Goal: Task Accomplishment & Management: Complete application form

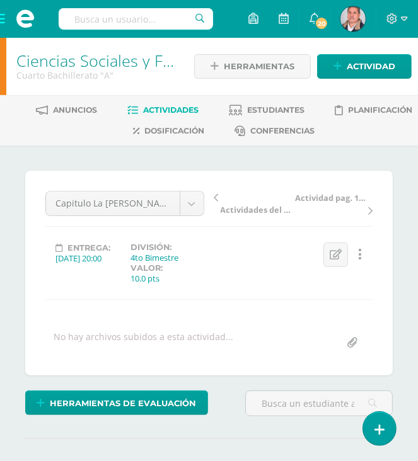
click at [171, 110] on span "Actividades" at bounding box center [170, 109] width 55 height 9
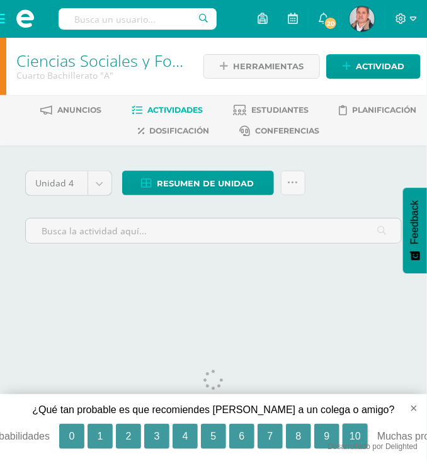
click at [352, 427] on button "10" at bounding box center [355, 436] width 25 height 25
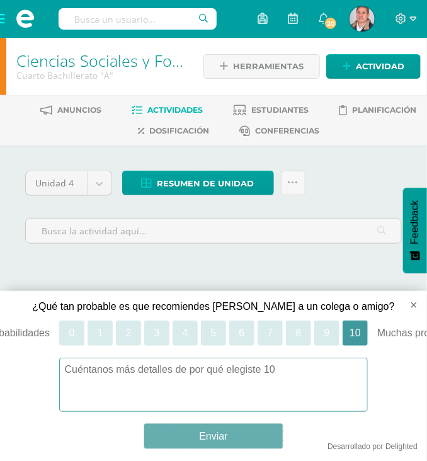
click at [219, 435] on button "Enviar" at bounding box center [213, 436] width 139 height 25
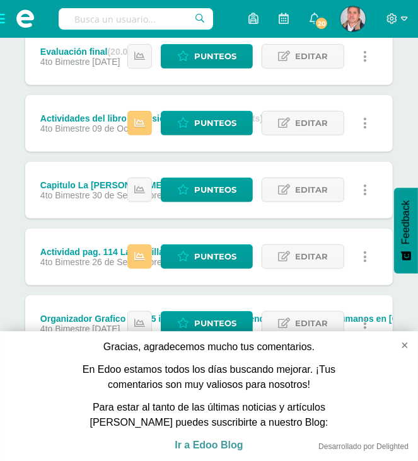
scroll to position [315, 0]
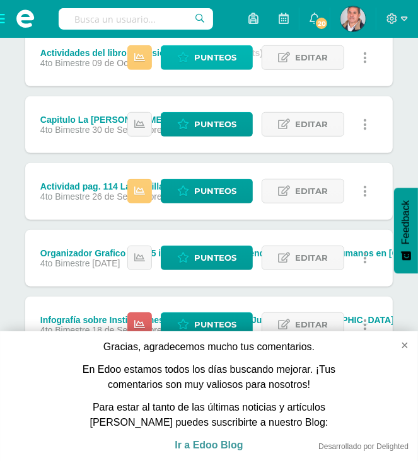
click at [209, 56] on span "Punteos" at bounding box center [215, 57] width 42 height 23
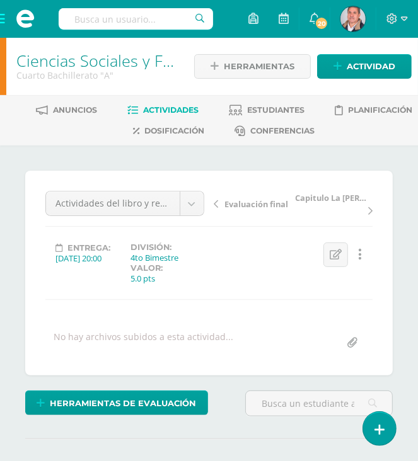
click at [146, 109] on span "Actividades" at bounding box center [170, 109] width 55 height 9
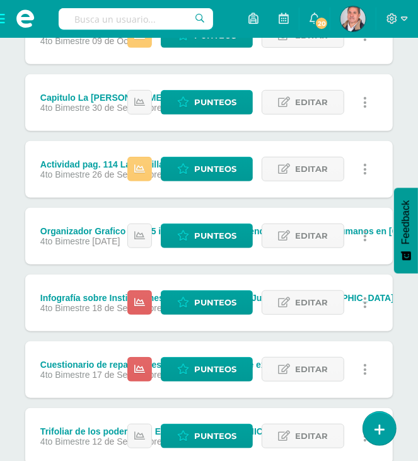
scroll to position [378, 0]
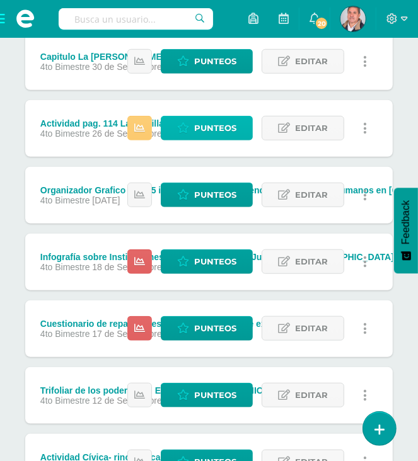
click at [196, 123] on span "Punteos" at bounding box center [215, 128] width 42 height 23
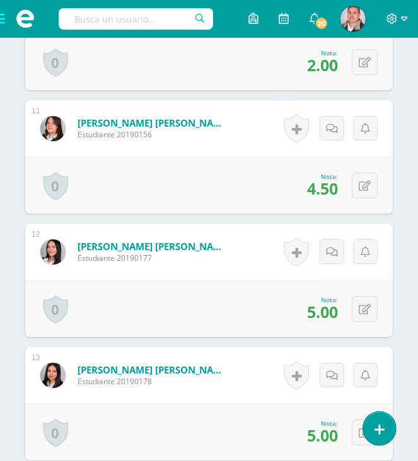
scroll to position [1638, 0]
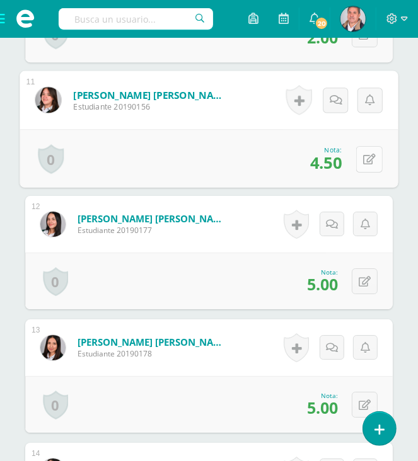
click at [363, 156] on icon at bounding box center [369, 159] width 13 height 11
type input "4"
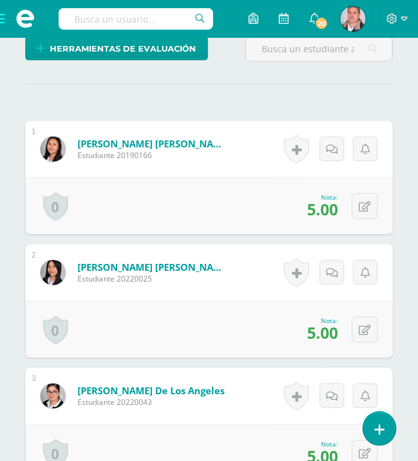
scroll to position [0, 0]
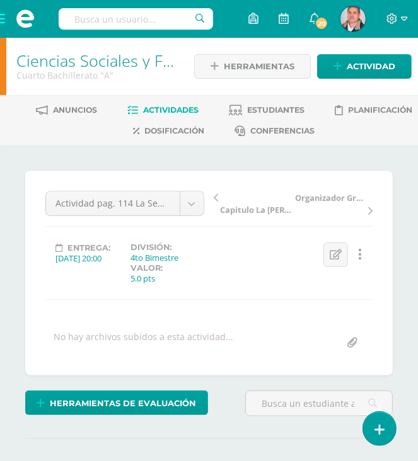
click at [154, 105] on link "Actividades" at bounding box center [162, 110] width 71 height 20
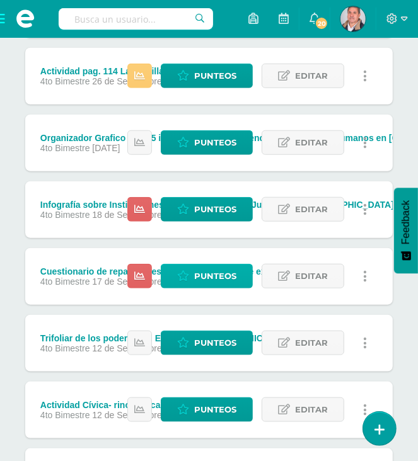
scroll to position [441, 0]
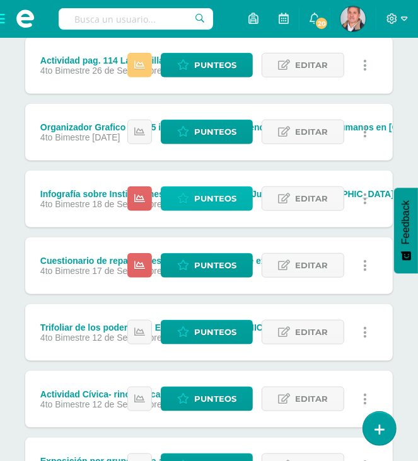
click at [204, 207] on span "Punteos" at bounding box center [215, 198] width 42 height 23
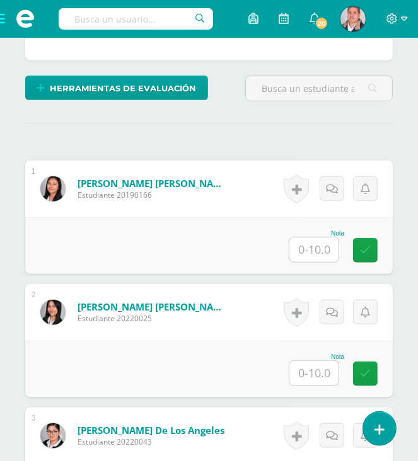
scroll to position [316, 0]
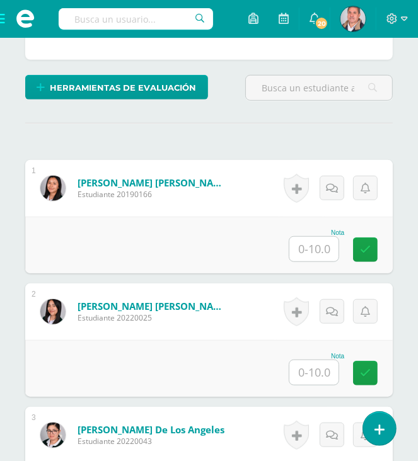
click at [303, 251] on input "text" at bounding box center [313, 249] width 49 height 25
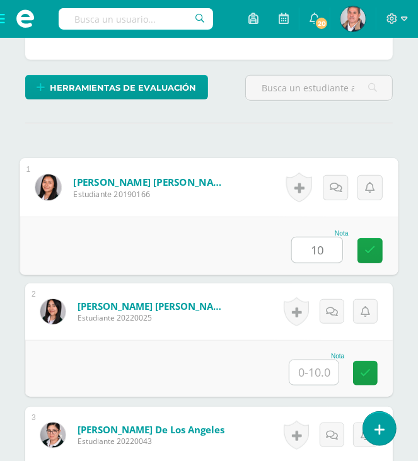
type input "10"
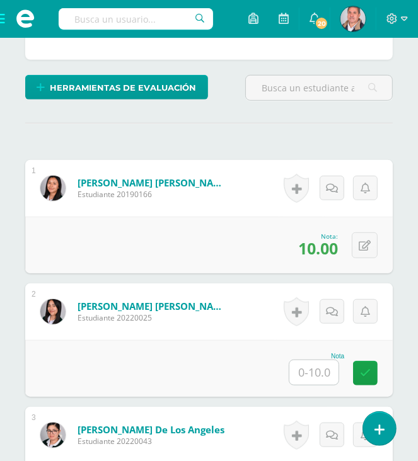
click at [312, 370] on input "text" at bounding box center [313, 372] width 49 height 25
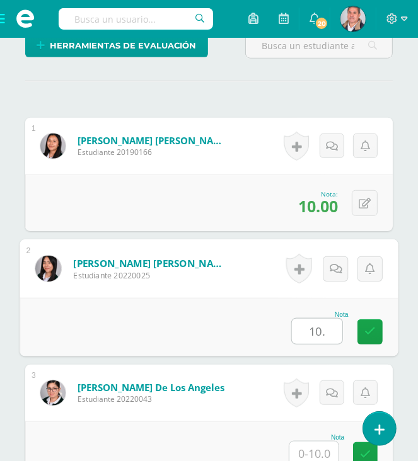
scroll to position [379, 0]
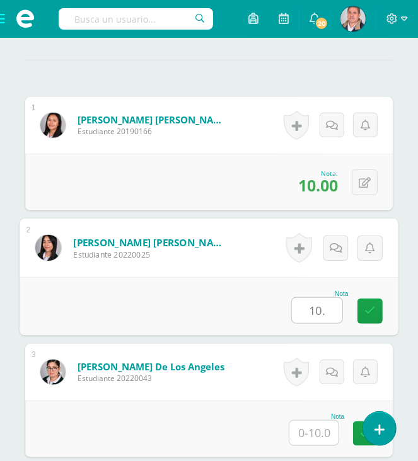
type input "10."
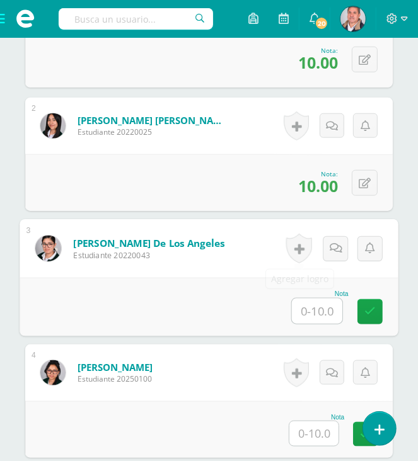
scroll to position [505, 0]
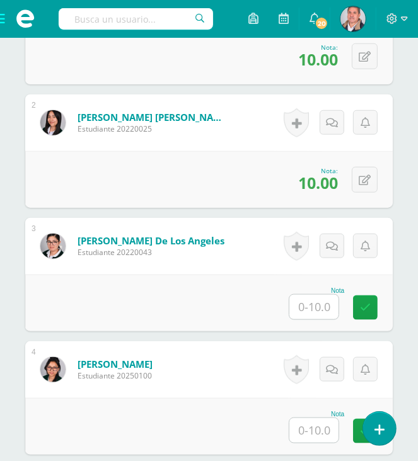
click at [307, 310] on input "text" at bounding box center [313, 307] width 49 height 25
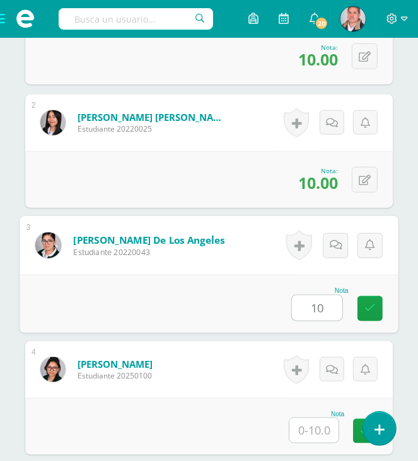
type input "10"
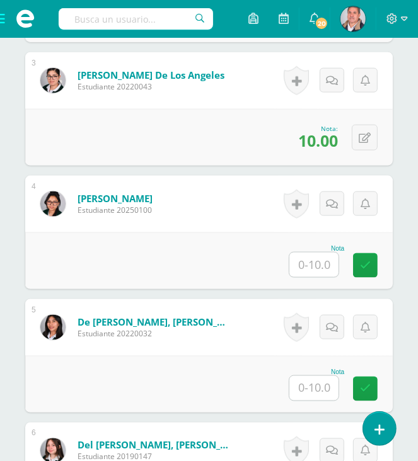
scroll to position [694, 0]
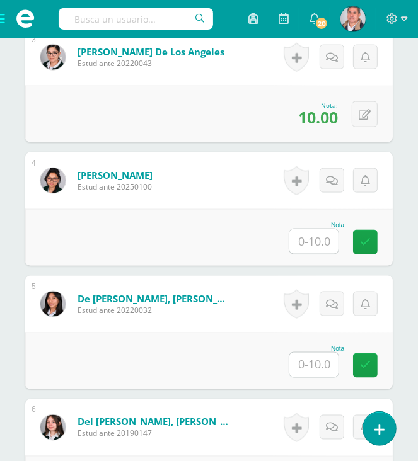
click at [309, 236] on input "text" at bounding box center [313, 241] width 49 height 25
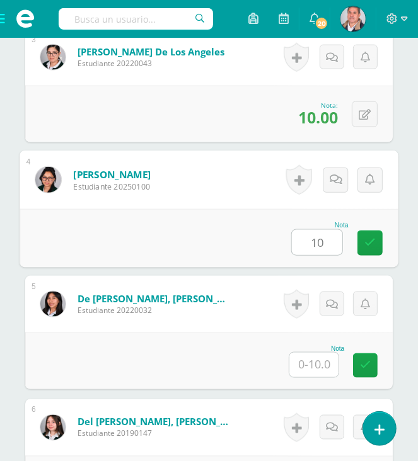
type input "10"
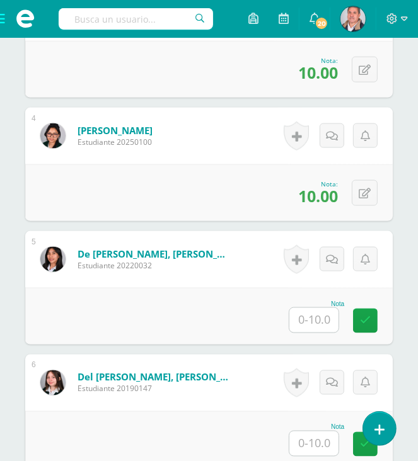
scroll to position [757, 0]
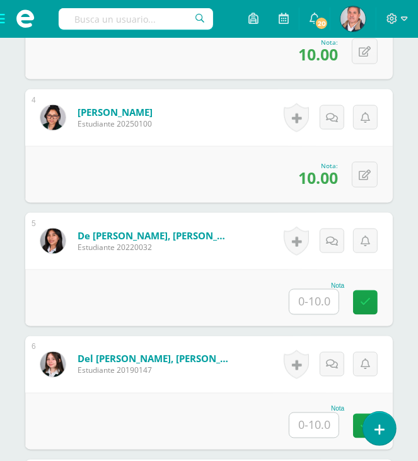
click at [307, 298] on input "text" at bounding box center [313, 302] width 49 height 25
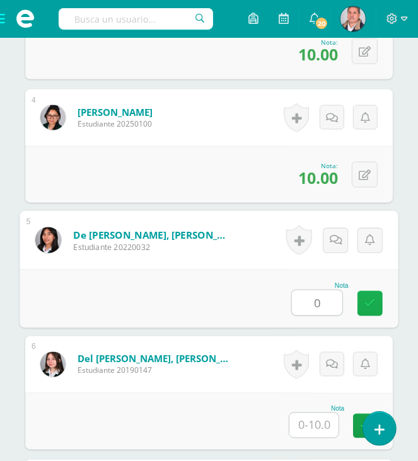
type input "0"
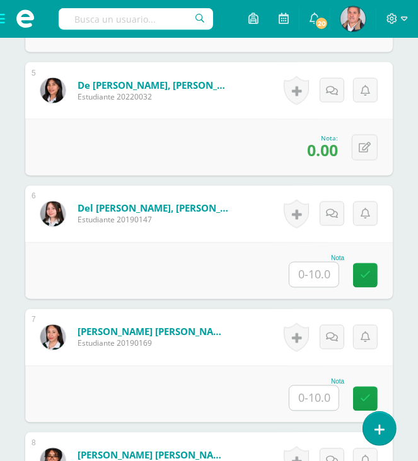
scroll to position [946, 0]
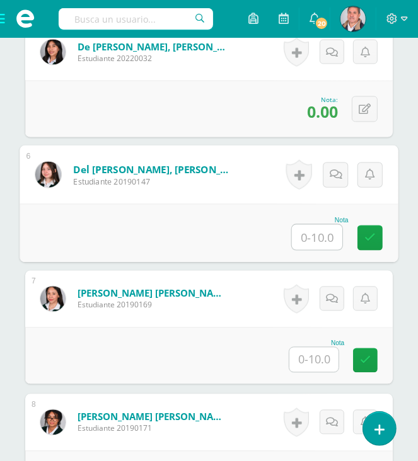
click at [322, 236] on input "text" at bounding box center [317, 237] width 50 height 25
type input "10"
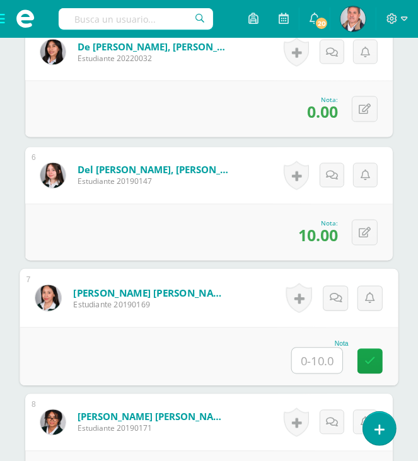
click at [311, 356] on input "text" at bounding box center [317, 360] width 50 height 25
type input "10"
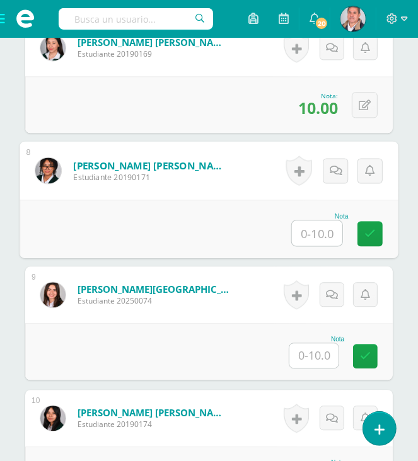
scroll to position [1260, 0]
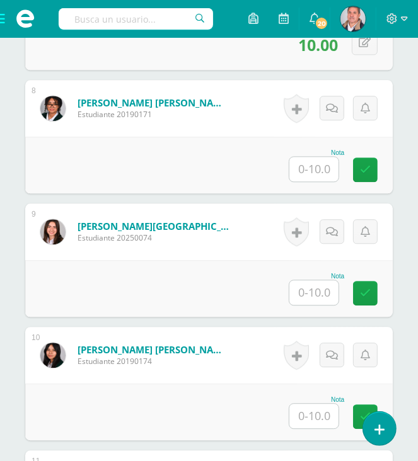
click at [306, 168] on input "text" at bounding box center [313, 169] width 49 height 25
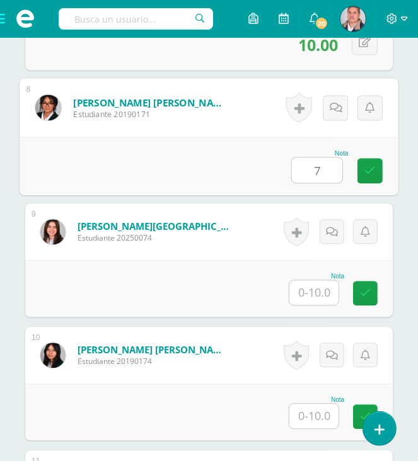
type input "7"
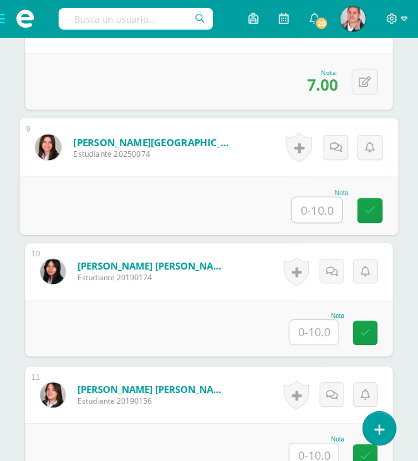
scroll to position [1386, 0]
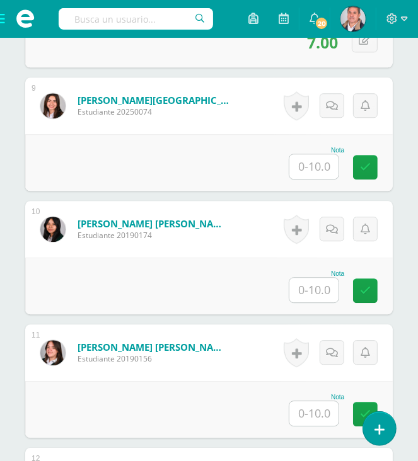
click at [310, 166] on input "text" at bounding box center [313, 166] width 49 height 25
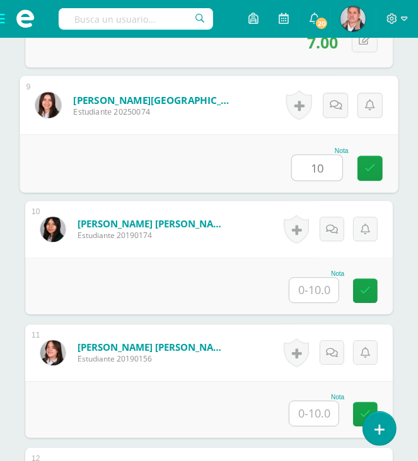
type input "10"
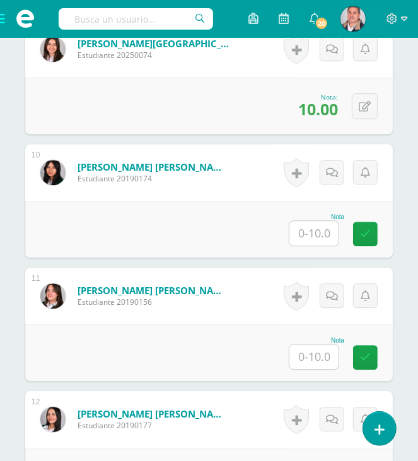
scroll to position [1449, 0]
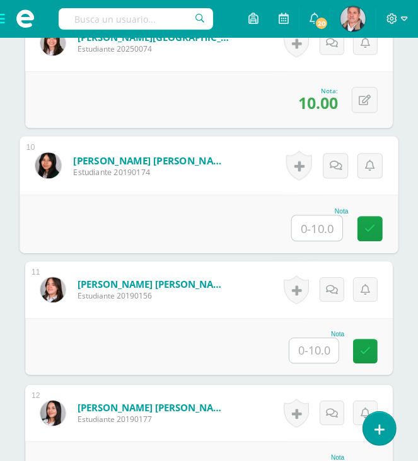
click at [310, 222] on input "text" at bounding box center [317, 227] width 50 height 25
click at [323, 220] on input "text" at bounding box center [317, 227] width 50 height 25
type input "7"
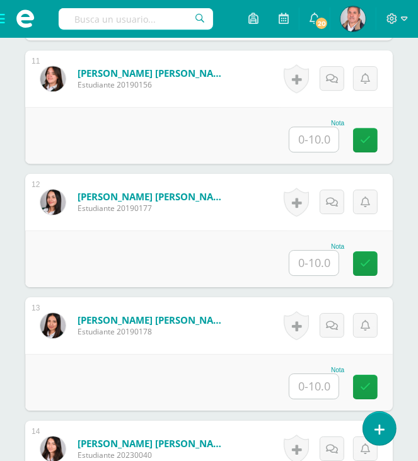
scroll to position [1638, 0]
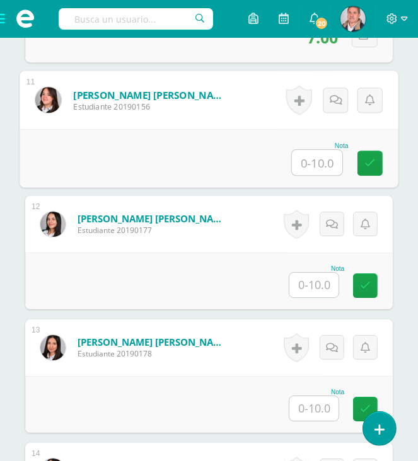
click at [312, 159] on input "text" at bounding box center [317, 162] width 50 height 25
type input "10."
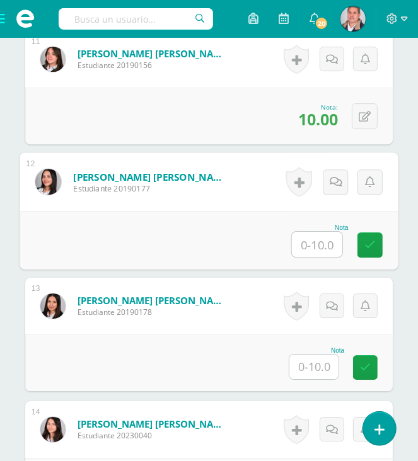
scroll to position [1701, 0]
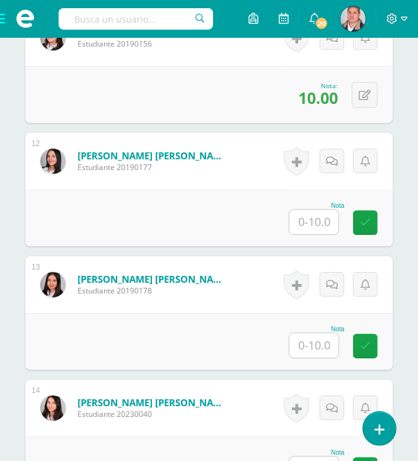
click at [313, 216] on input "text" at bounding box center [313, 222] width 49 height 25
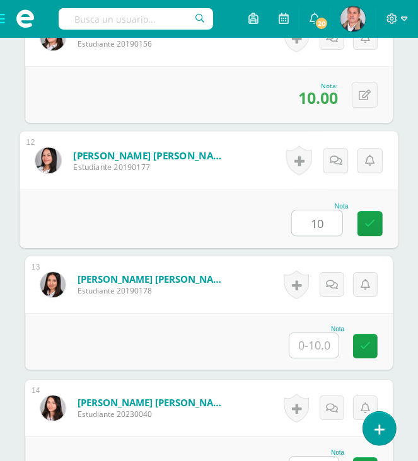
type input "10"
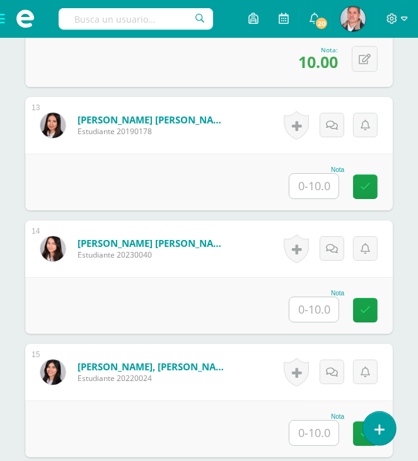
scroll to position [1890, 0]
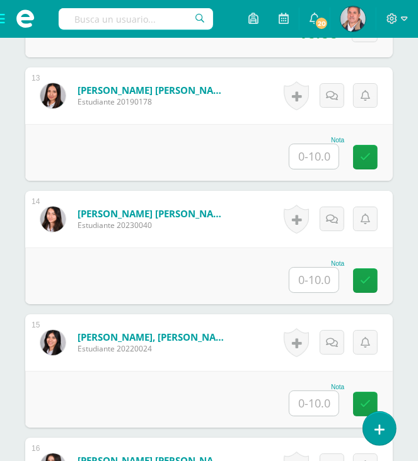
click at [316, 157] on input "text" at bounding box center [313, 156] width 49 height 25
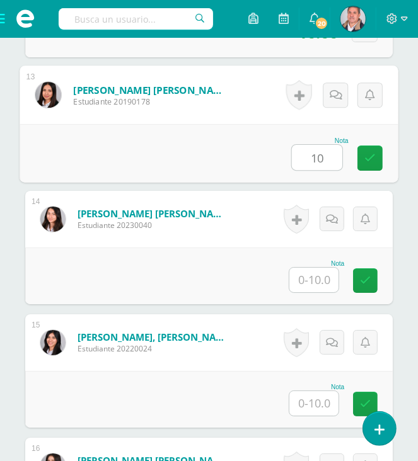
type input "10"
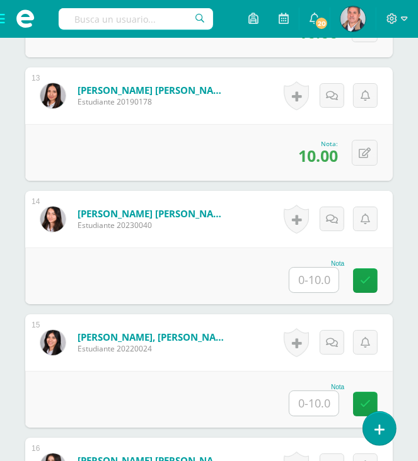
scroll to position [1953, 0]
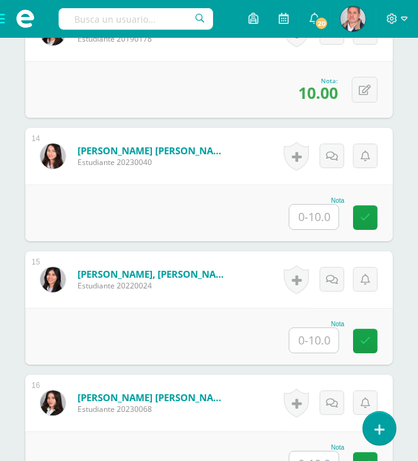
click at [315, 219] on input "text" at bounding box center [313, 217] width 49 height 25
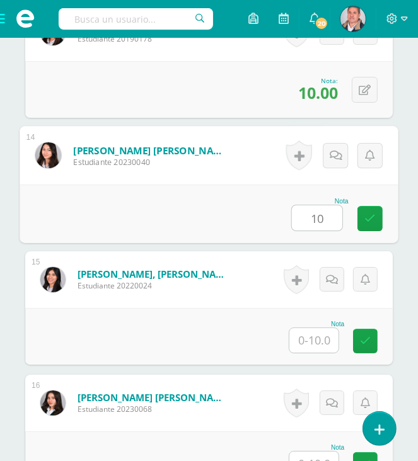
type input "10"
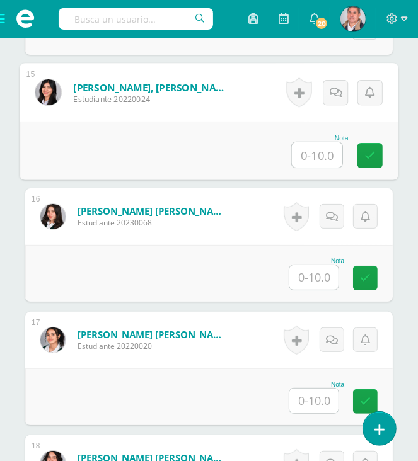
scroll to position [2142, 0]
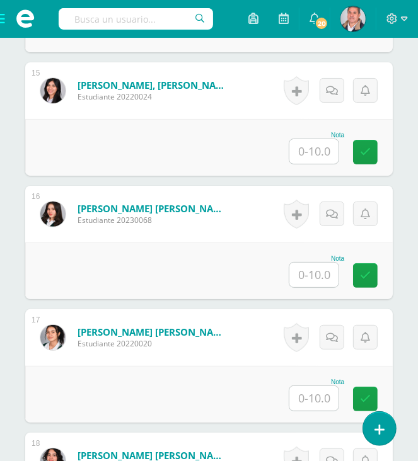
click at [315, 151] on input "text" at bounding box center [313, 151] width 49 height 25
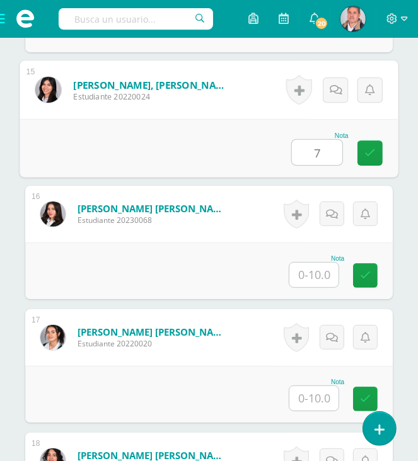
type input "7"
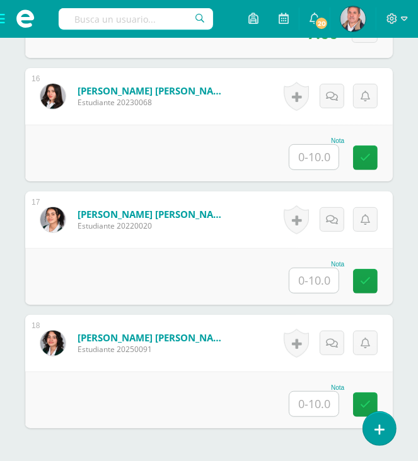
scroll to position [2119, 0]
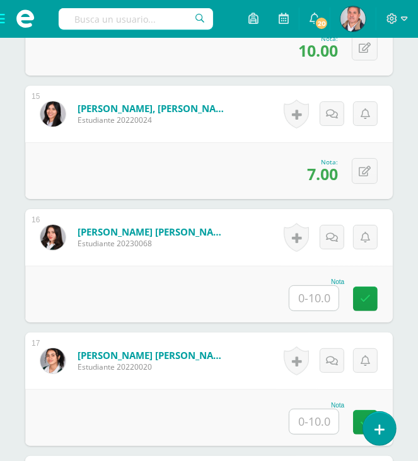
drag, startPoint x: 309, startPoint y: 293, endPoint x: 337, endPoint y: 256, distance: 46.2
click at [309, 294] on input "text" at bounding box center [313, 298] width 49 height 25
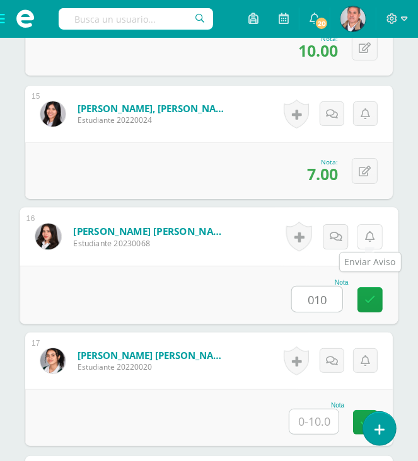
type input "010"
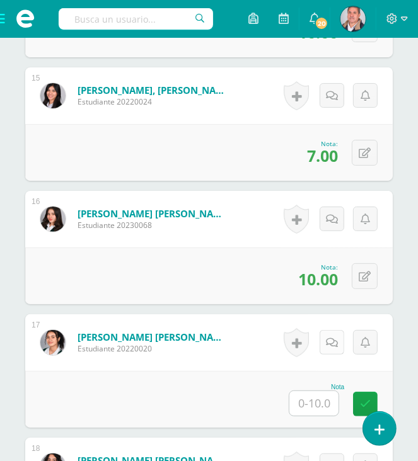
scroll to position [2308, 0]
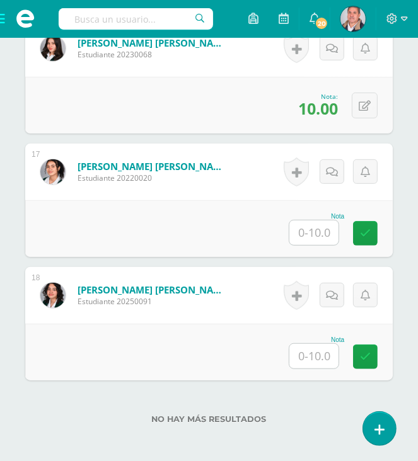
click at [312, 231] on input "text" at bounding box center [313, 232] width 49 height 25
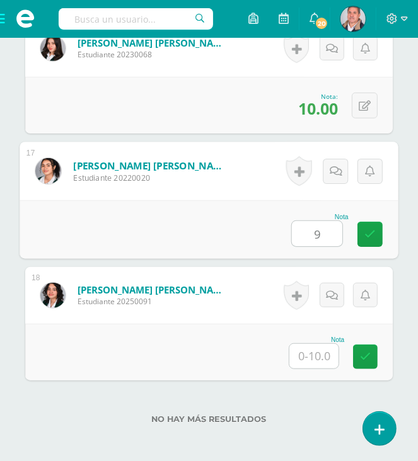
type input "9"
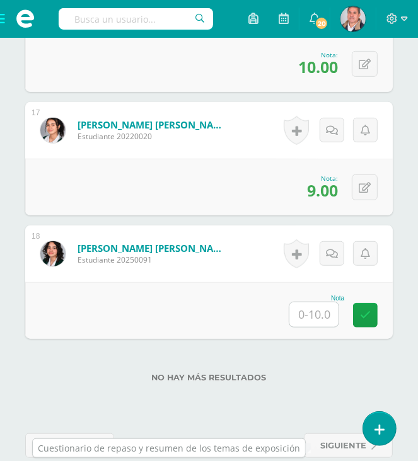
scroll to position [2371, 0]
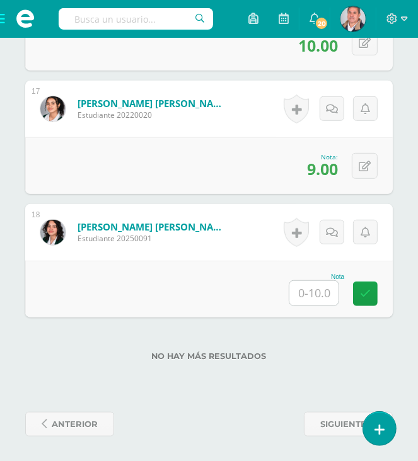
click at [311, 300] on input "text" at bounding box center [313, 293] width 49 height 25
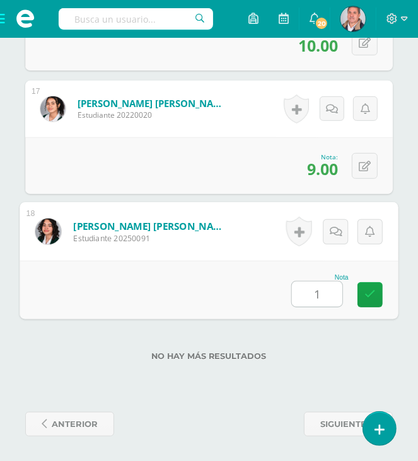
type input "10"
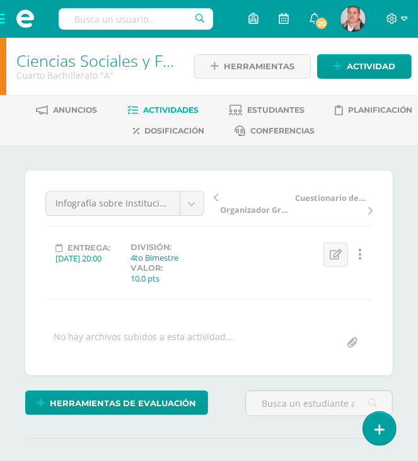
scroll to position [0, 0]
click at [146, 109] on span "Actividades" at bounding box center [170, 109] width 55 height 9
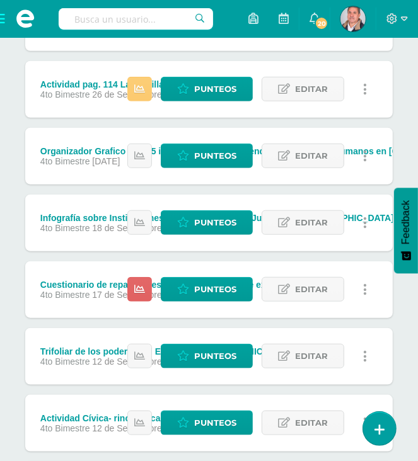
scroll to position [441, 0]
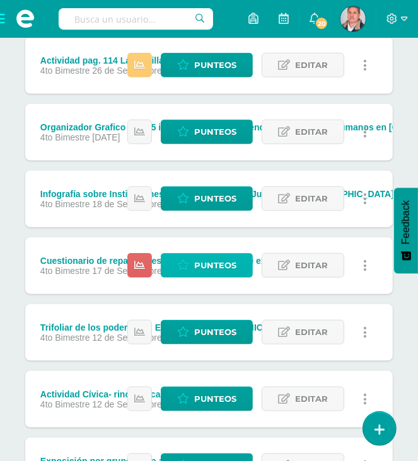
click at [186, 263] on icon at bounding box center [183, 265] width 12 height 11
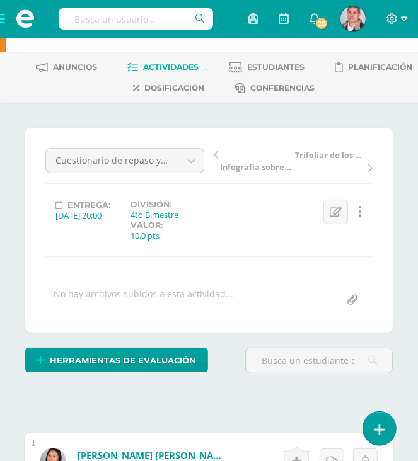
scroll to position [253, 0]
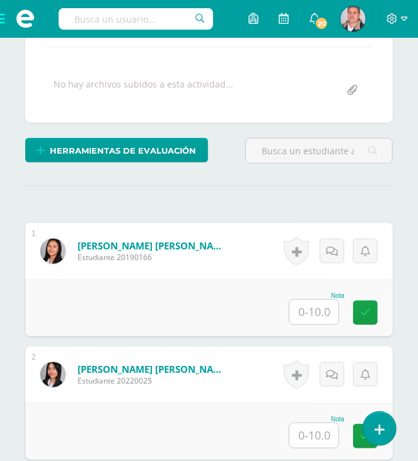
click at [314, 308] on input "text" at bounding box center [313, 312] width 49 height 25
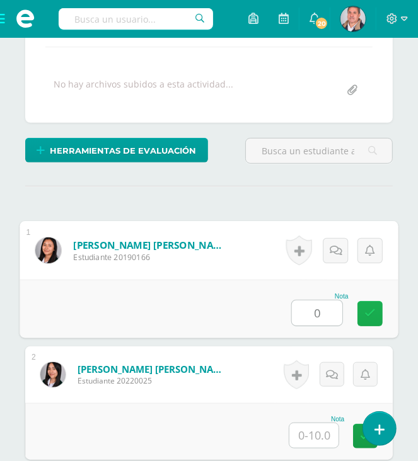
type input "0"
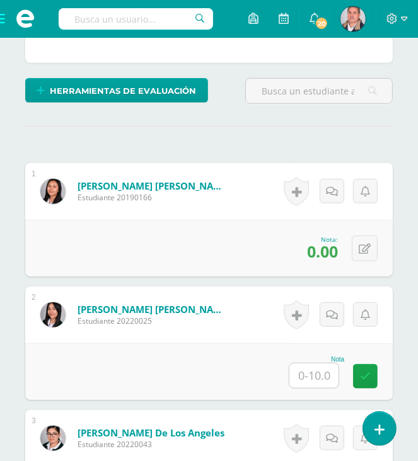
scroll to position [316, 0]
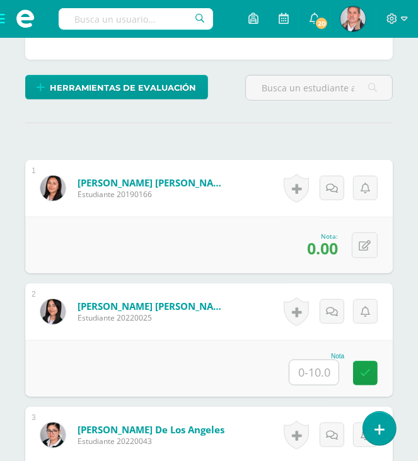
click at [321, 367] on input "text" at bounding box center [313, 372] width 49 height 25
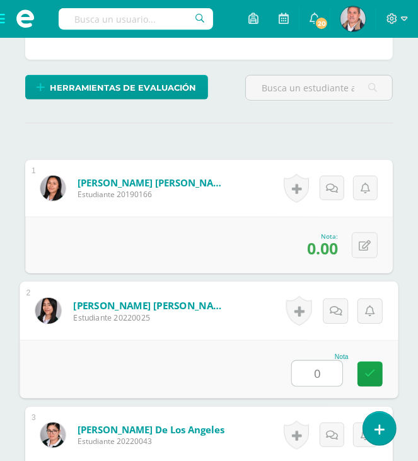
type input "0"
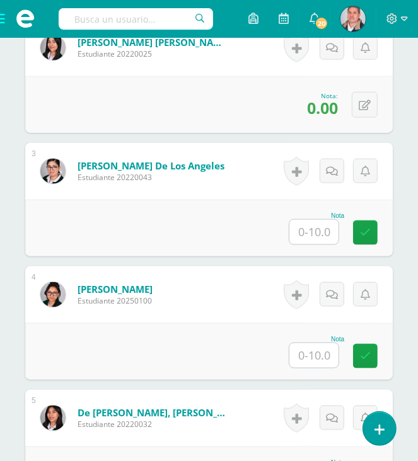
click at [306, 223] on input "text" at bounding box center [313, 232] width 49 height 25
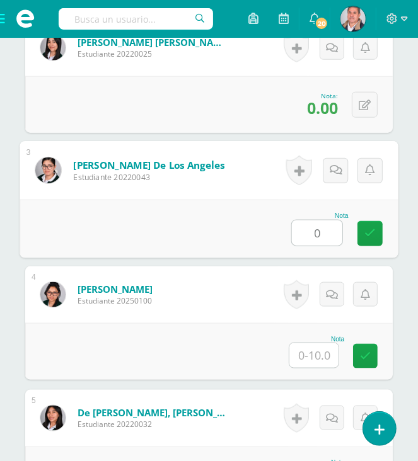
type input "0"
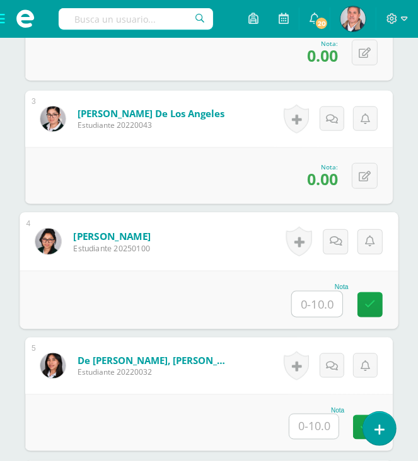
scroll to position [643, 0]
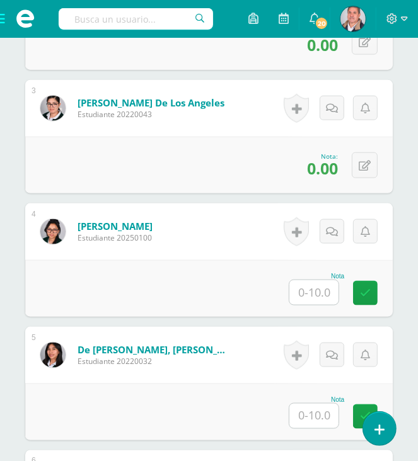
click at [307, 291] on input "text" at bounding box center [313, 292] width 49 height 25
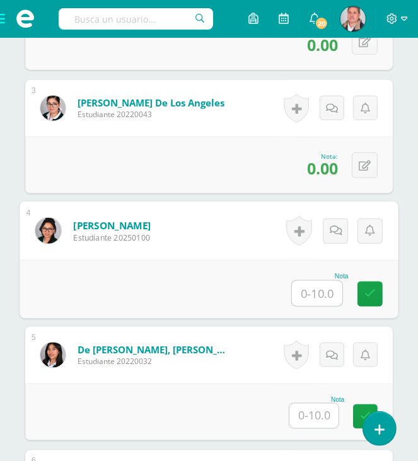
type input "0"
drag, startPoint x: 298, startPoint y: 294, endPoint x: 343, endPoint y: 292, distance: 45.4
click at [343, 292] on div "Nota" at bounding box center [319, 290] width 57 height 34
type input "10"
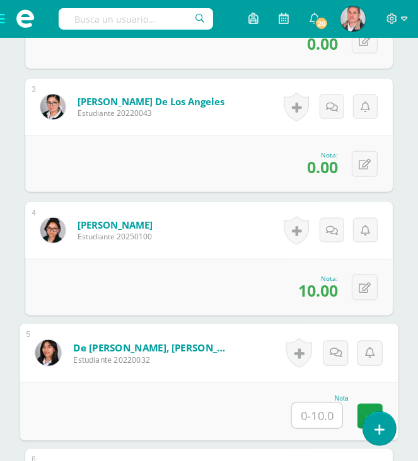
scroll to position [769, 0]
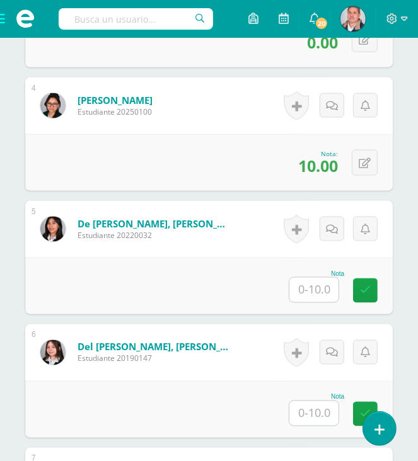
drag, startPoint x: 317, startPoint y: 290, endPoint x: 319, endPoint y: 283, distance: 7.2
click at [317, 289] on input "text" at bounding box center [313, 290] width 49 height 25
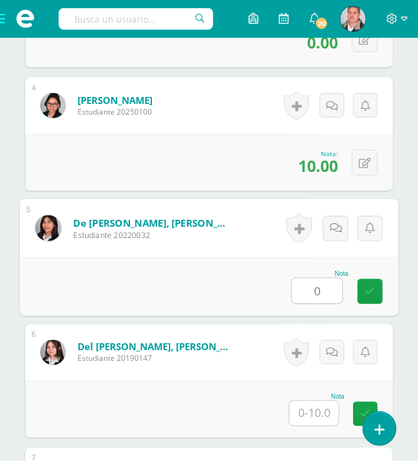
type input "0"
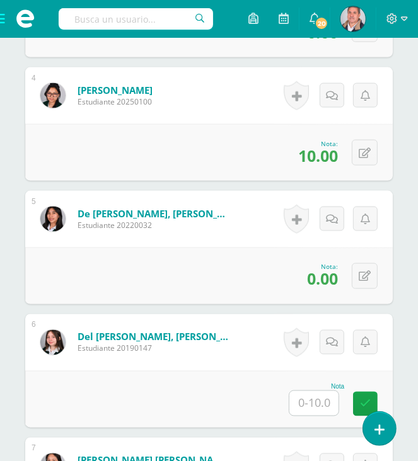
scroll to position [895, 0]
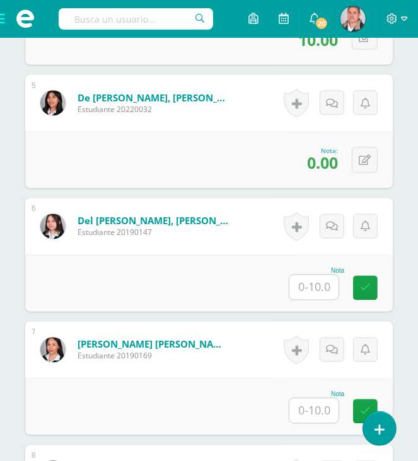
click at [307, 284] on input "text" at bounding box center [313, 287] width 49 height 25
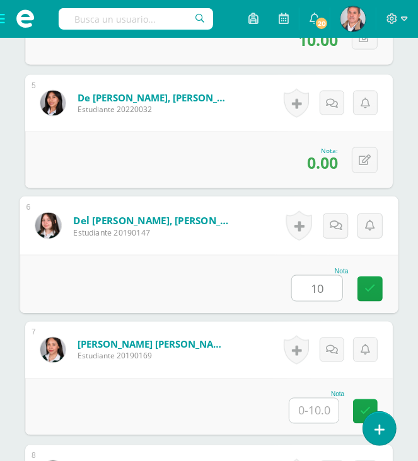
type input "10"
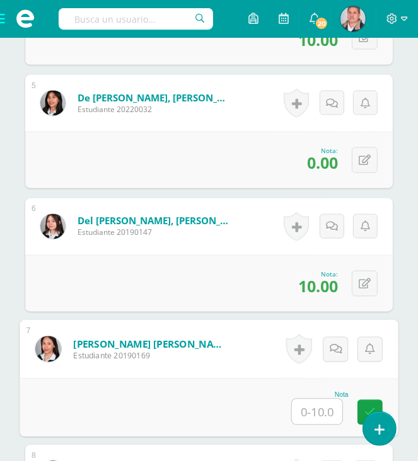
click at [312, 405] on input "text" at bounding box center [317, 411] width 50 height 25
type input "0"
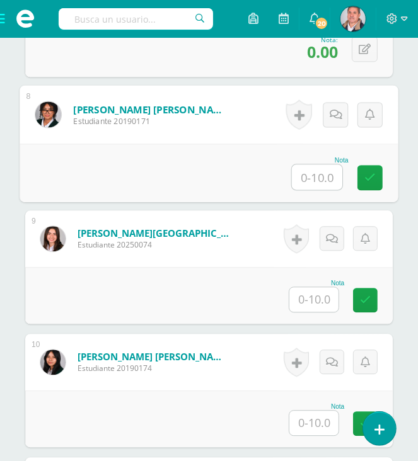
scroll to position [1260, 0]
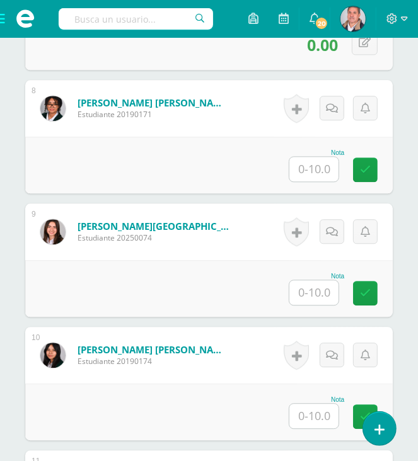
drag, startPoint x: 313, startPoint y: 294, endPoint x: 295, endPoint y: 176, distance: 119.2
click at [313, 294] on input "text" at bounding box center [313, 292] width 49 height 25
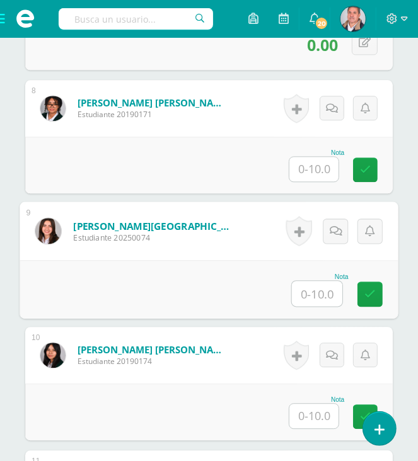
click at [307, 169] on input "text" at bounding box center [313, 169] width 49 height 25
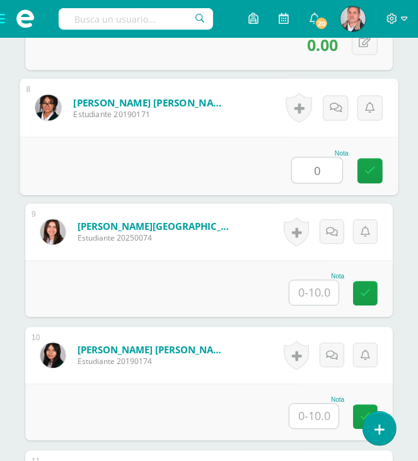
type input "0"
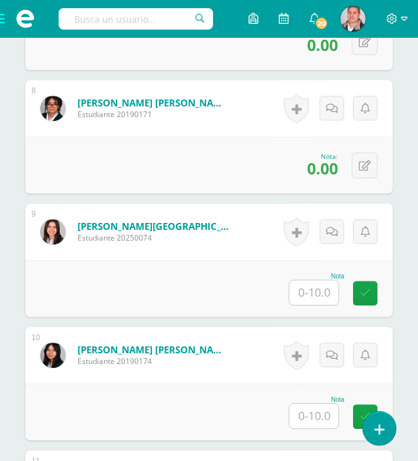
click at [316, 291] on input "text" at bounding box center [313, 292] width 49 height 25
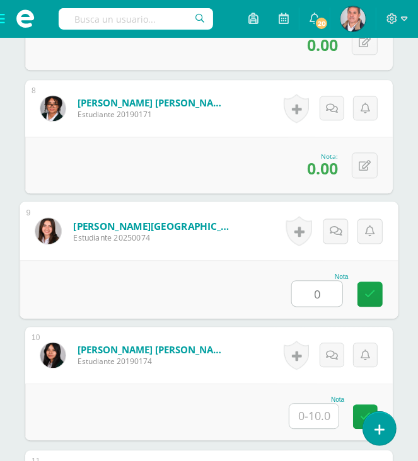
type input "0"
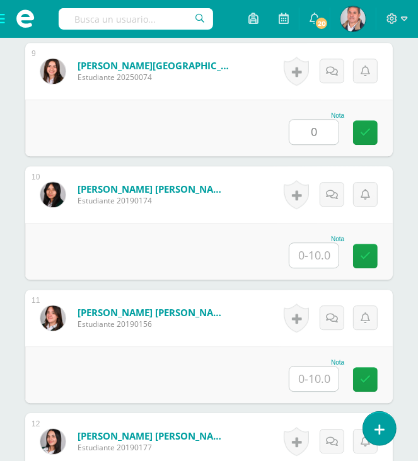
scroll to position [1449, 0]
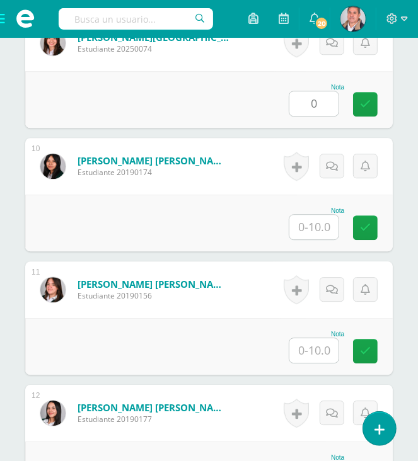
drag, startPoint x: 321, startPoint y: 231, endPoint x: 292, endPoint y: 209, distance: 35.9
click at [321, 231] on input "text" at bounding box center [313, 227] width 49 height 25
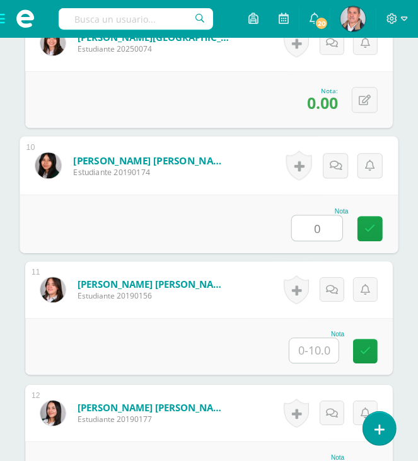
type input "0"
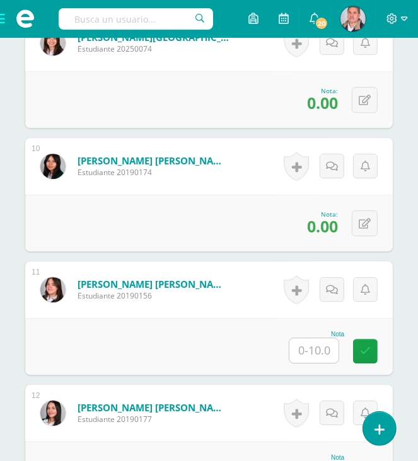
drag, startPoint x: 318, startPoint y: 352, endPoint x: 312, endPoint y: 341, distance: 12.4
click at [318, 352] on input "text" at bounding box center [313, 350] width 49 height 25
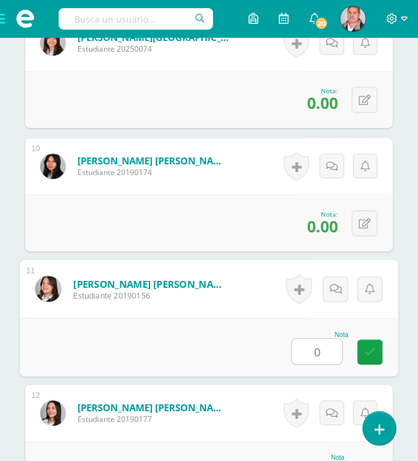
type input "0"
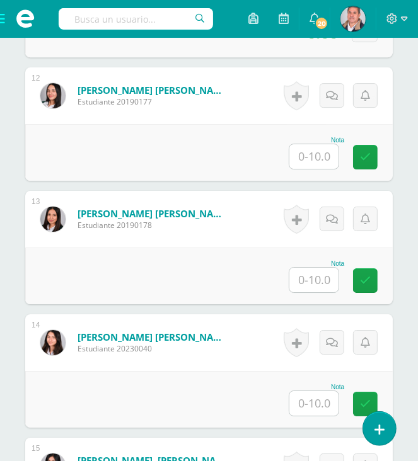
scroll to position [1787, 0]
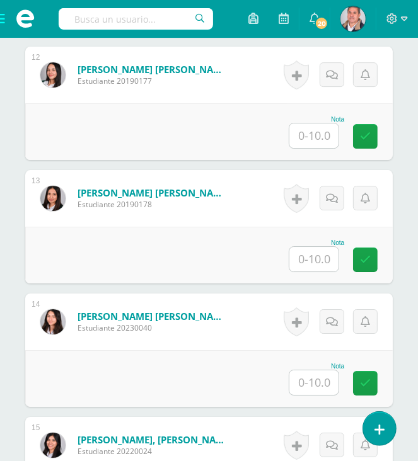
click at [310, 137] on input "text" at bounding box center [313, 135] width 49 height 25
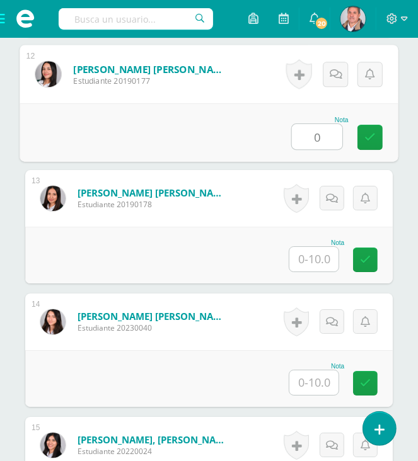
type input "0"
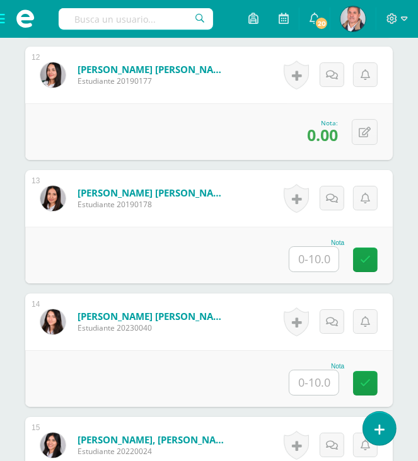
click at [320, 257] on input "text" at bounding box center [313, 259] width 49 height 25
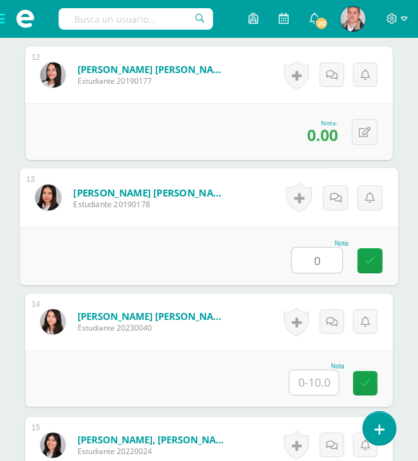
type input "0"
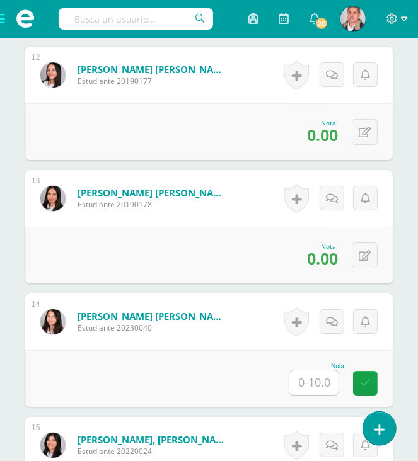
click at [314, 378] on input "text" at bounding box center [313, 382] width 49 height 25
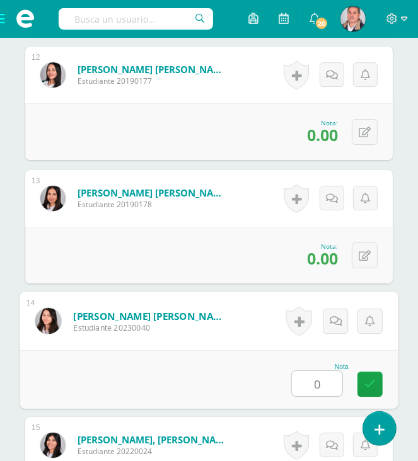
type input "0"
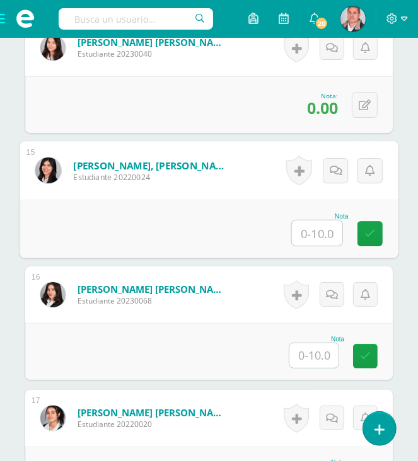
click at [313, 227] on input "text" at bounding box center [317, 232] width 50 height 25
type input "0"
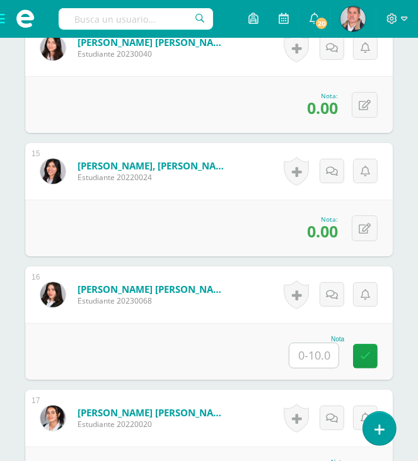
click at [327, 354] on input "text" at bounding box center [313, 355] width 49 height 25
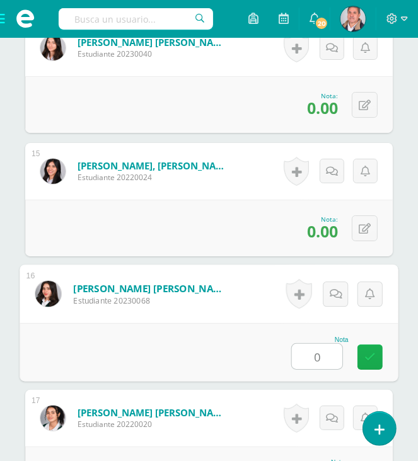
type input "0"
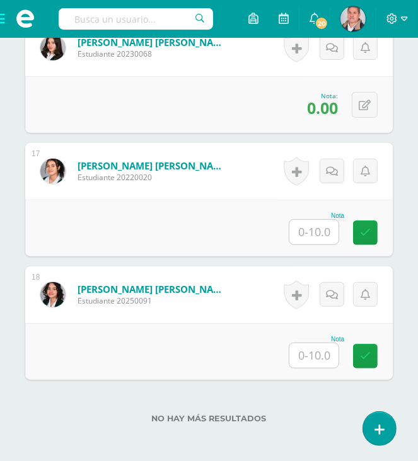
click at [320, 231] on input "text" at bounding box center [313, 232] width 49 height 25
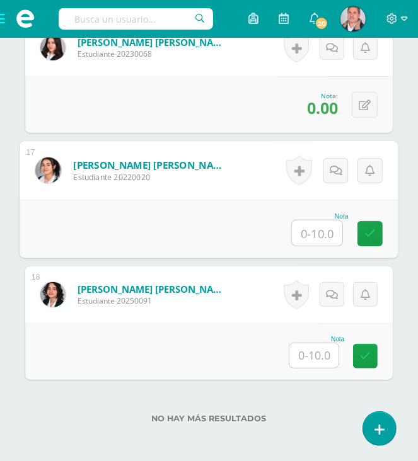
type input "0"
click at [368, 234] on icon at bounding box center [369, 233] width 11 height 11
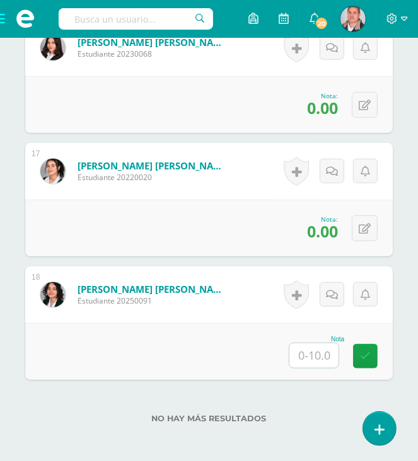
click at [314, 352] on input "text" at bounding box center [313, 355] width 49 height 25
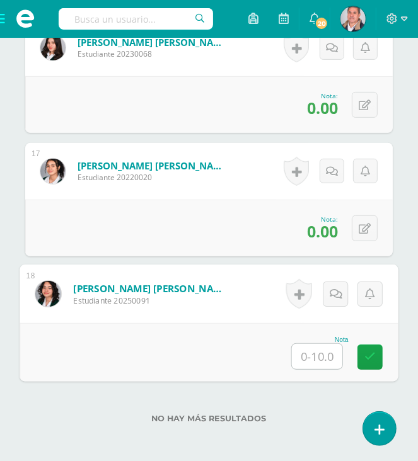
type input "0"
click at [368, 352] on icon at bounding box center [369, 357] width 11 height 11
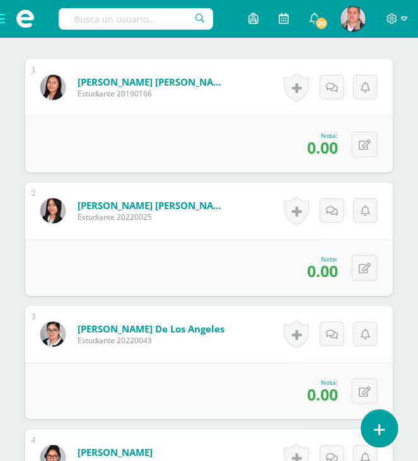
scroll to position [418, 0]
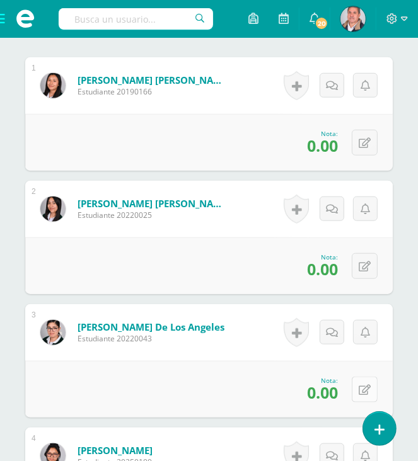
click at [369, 388] on icon at bounding box center [364, 390] width 12 height 11
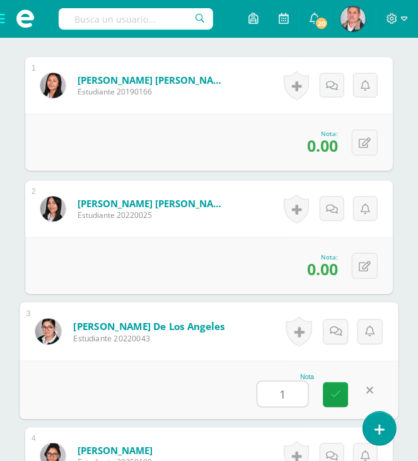
type input "10"
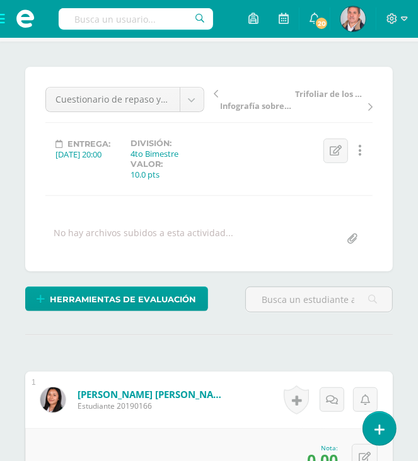
scroll to position [103, 0]
